Goal: Task Accomplishment & Management: Use online tool/utility

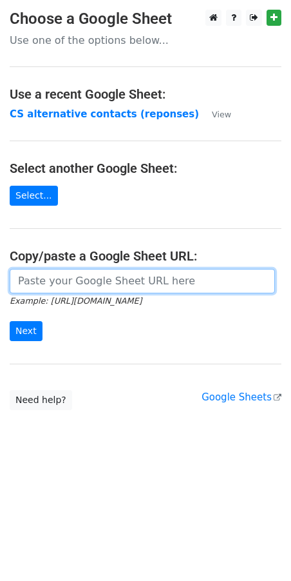
click at [71, 280] on input "url" at bounding box center [143, 281] width 266 height 24
paste input "https://docs.google.com/spreadsheets/d/1qQHD5SoE2zCQxW73jNxLPRujqbOdsJS1upL9tDW…"
type input "https://docs.google.com/spreadsheets/d/1qQHD5SoE2zCQxW73jNxLPRujqbOdsJS1upL9tDW…"
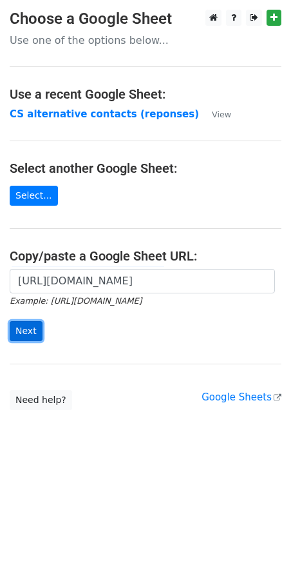
scroll to position [0, 0]
click at [35, 333] on input "Next" at bounding box center [26, 331] width 33 height 20
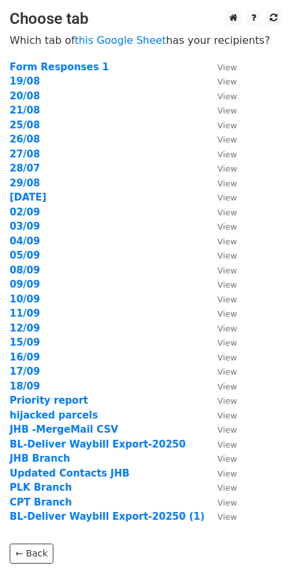
click at [26, 393] on td "18/09" at bounding box center [107, 386] width 195 height 15
click at [26, 389] on strong "18/09" at bounding box center [25, 386] width 30 height 12
click at [34, 387] on strong "18/09" at bounding box center [25, 386] width 30 height 12
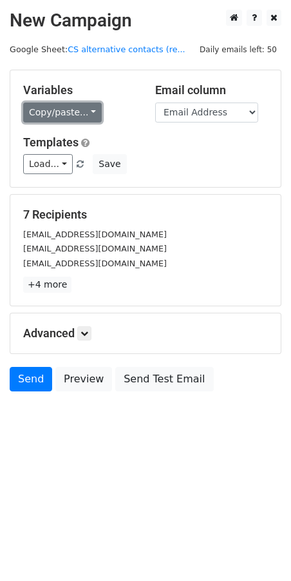
click at [87, 113] on link "Copy/paste..." at bounding box center [62, 112] width 79 height 20
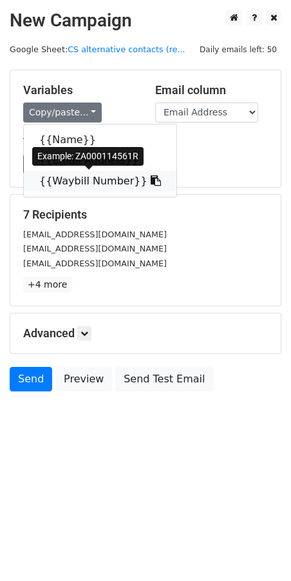
click at [68, 182] on link "{{Waybill Number}}" at bounding box center [100, 181] width 153 height 21
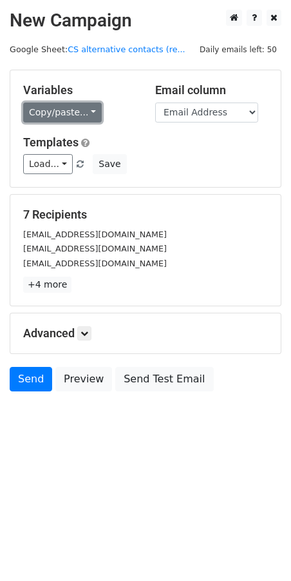
click at [88, 112] on link "Copy/paste..." at bounding box center [62, 112] width 79 height 20
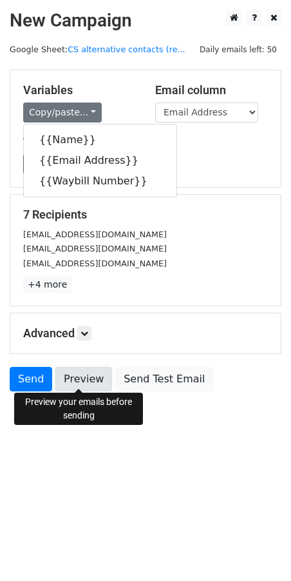
click at [68, 384] on link "Preview" at bounding box center [83, 379] width 57 height 24
